Goal: Task Accomplishment & Management: Manage account settings

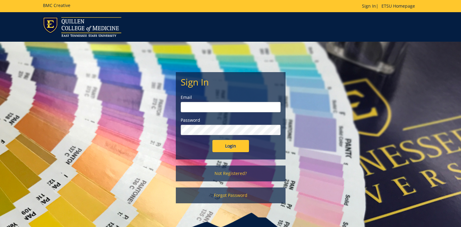
click at [193, 109] on input "email" at bounding box center [231, 107] width 100 height 10
type input "[EMAIL_ADDRESS][DOMAIN_NAME]"
click at [232, 144] on input "Login" at bounding box center [230, 146] width 37 height 12
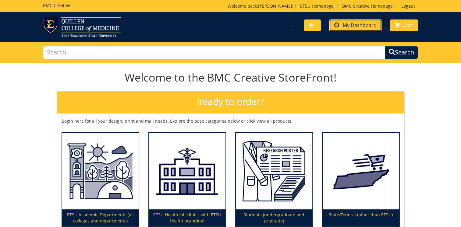
click at [352, 24] on span "My Dashboard" at bounding box center [360, 25] width 34 height 7
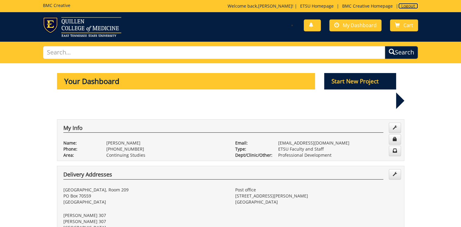
click at [408, 5] on link "Logout" at bounding box center [408, 6] width 20 height 6
